Goal: Check status: Check status

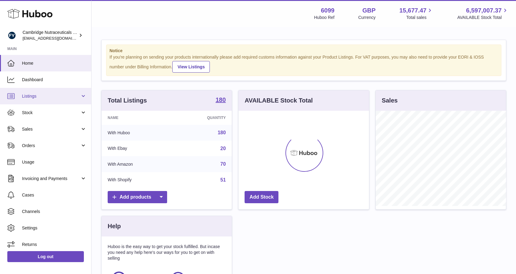
scroll to position [95, 130]
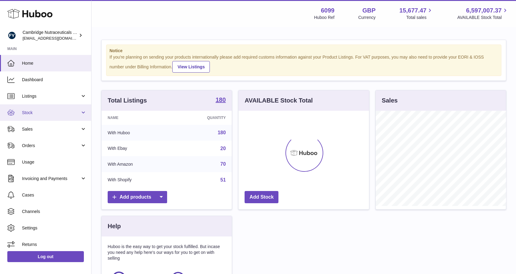
click at [40, 109] on link "Stock" at bounding box center [45, 112] width 91 height 16
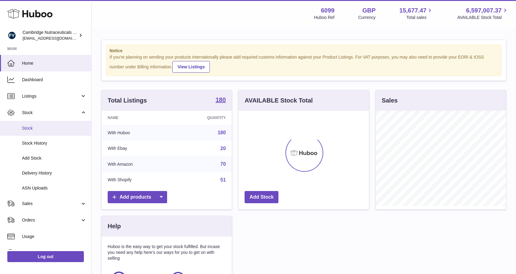
click at [60, 129] on span "Stock" at bounding box center [54, 128] width 65 height 6
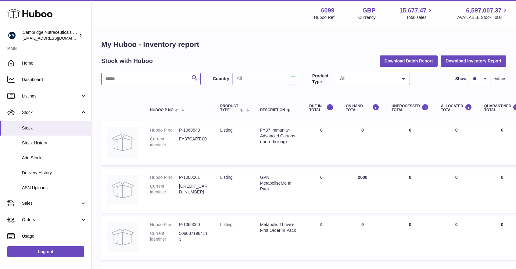
click at [144, 79] on input "text" at bounding box center [150, 79] width 99 height 12
type input "*********"
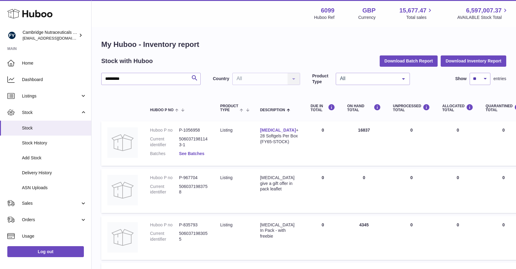
click at [192, 154] on link "See Batches" at bounding box center [191, 153] width 25 height 5
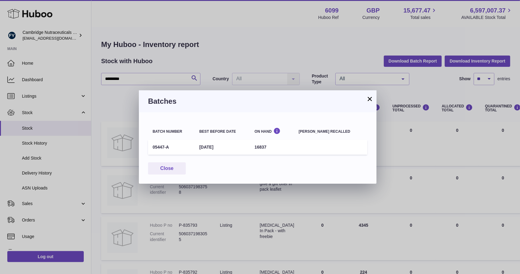
click at [370, 98] on button "×" at bounding box center [369, 98] width 7 height 7
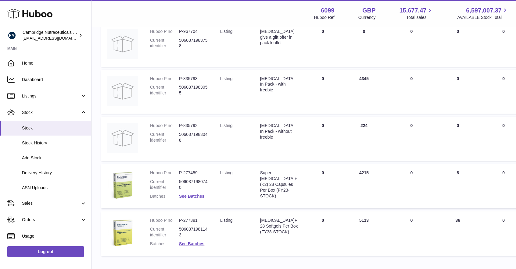
scroll to position [184, 0]
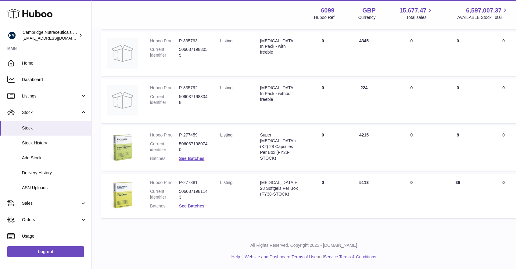
click at [196, 204] on link "See Batches" at bounding box center [191, 206] width 25 height 5
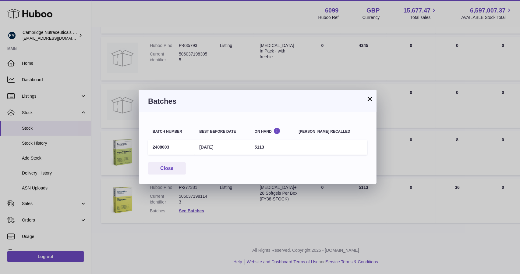
click at [369, 96] on button "×" at bounding box center [369, 98] width 7 height 7
